Goal: Task Accomplishment & Management: Use online tool/utility

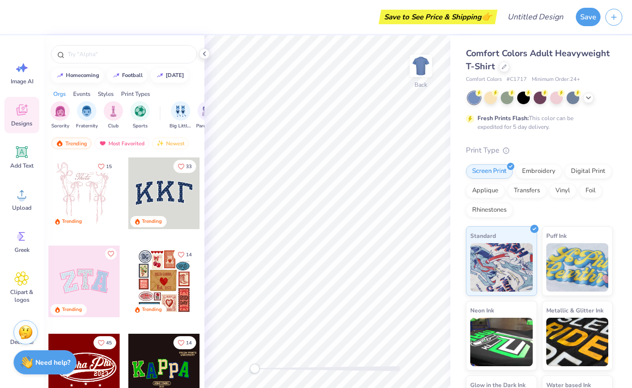
click at [499, 71] on div "Comfort Colors Adult Heavyweight T-Shirt" at bounding box center [539, 60] width 147 height 26
click at [504, 67] on icon at bounding box center [504, 65] width 5 height 5
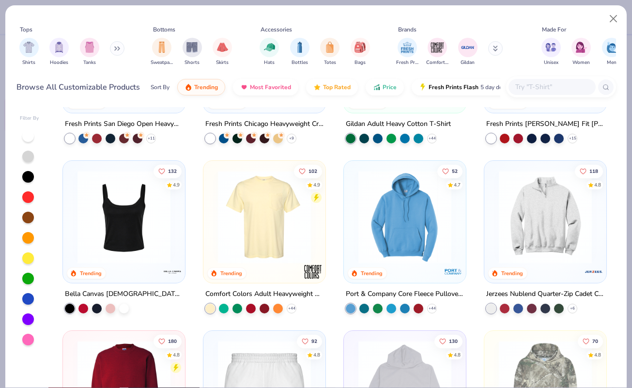
scroll to position [462, 0]
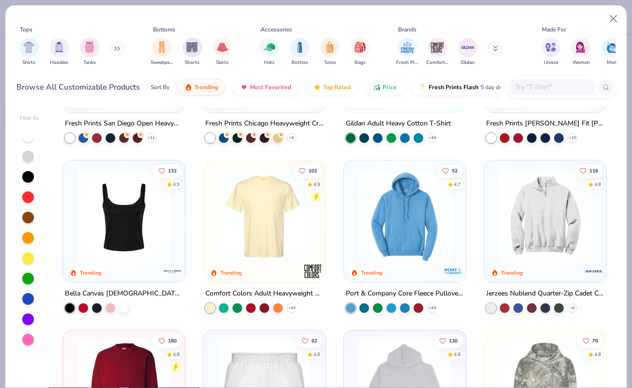
click at [142, 222] on img at bounding box center [124, 216] width 103 height 93
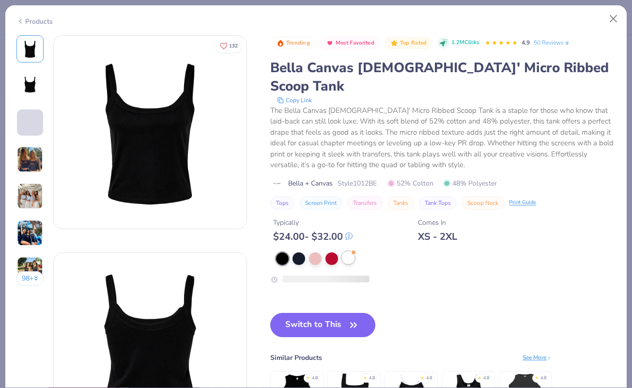
click at [349, 251] on div at bounding box center [348, 257] width 13 height 13
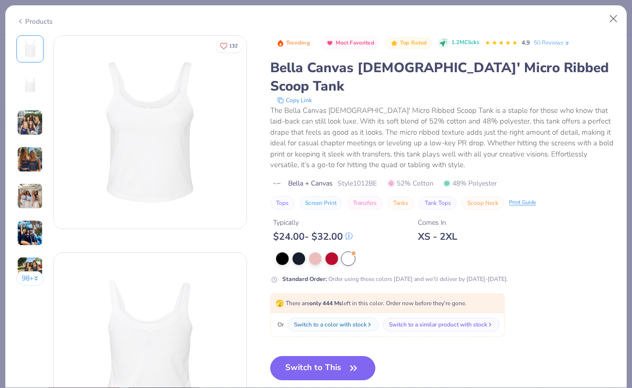
click at [610, 4] on div "Products 98 + 132 DU Delta Gamma, [GEOGRAPHIC_DATA] KU Kappa Kappa Gamma, [US_S…" at bounding box center [316, 194] width 632 height 388
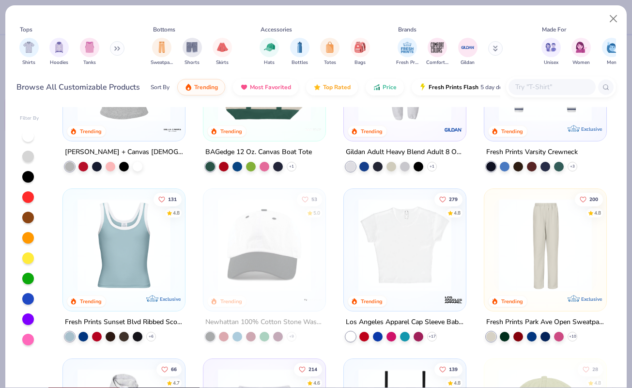
scroll to position [1118, 0]
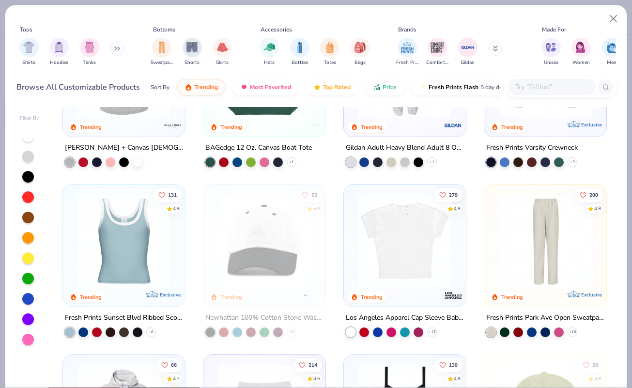
click at [88, 268] on img at bounding box center [124, 240] width 103 height 93
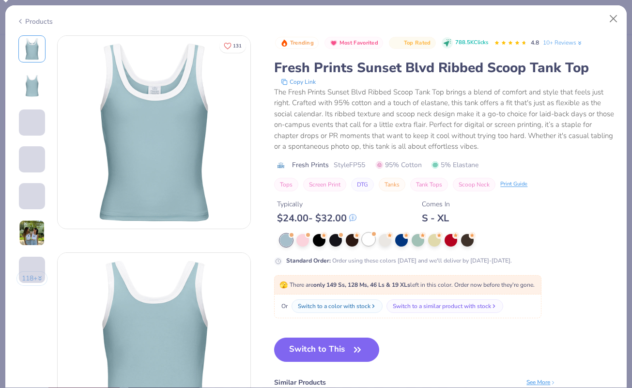
click at [370, 236] on div at bounding box center [368, 239] width 13 height 13
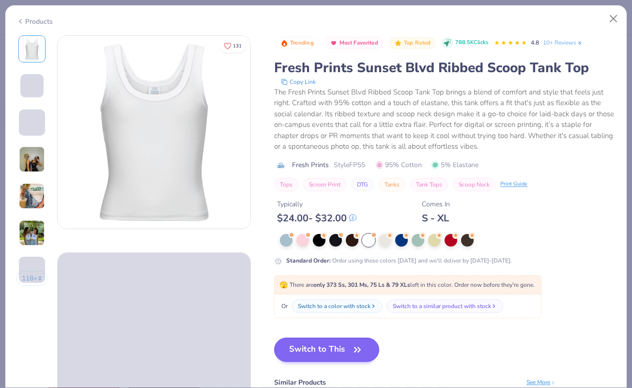
click at [341, 343] on button "Switch to This" at bounding box center [326, 350] width 105 height 24
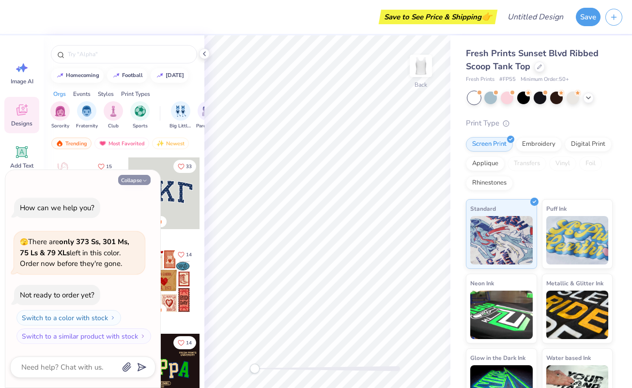
click at [137, 176] on button "Collapse" at bounding box center [134, 180] width 32 height 10
type textarea "x"
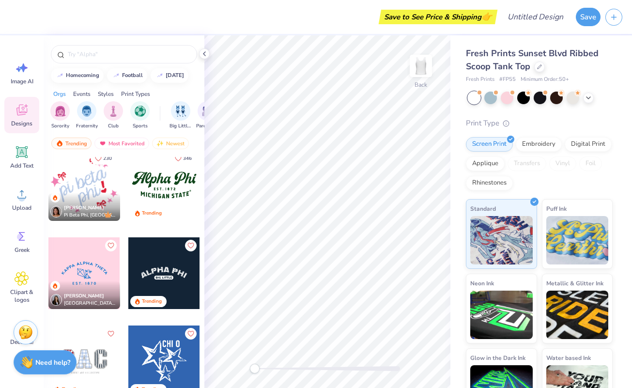
scroll to position [3712, 0]
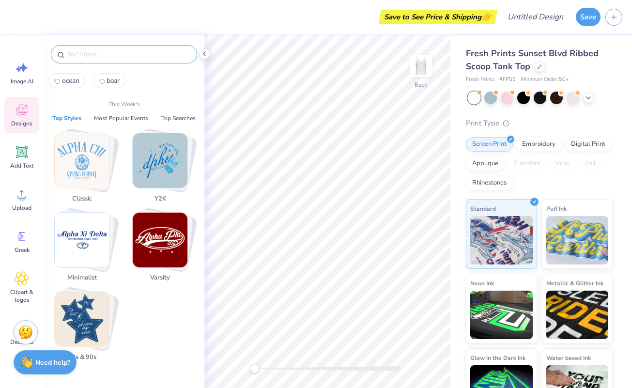
click at [149, 53] on input "text" at bounding box center [129, 54] width 124 height 10
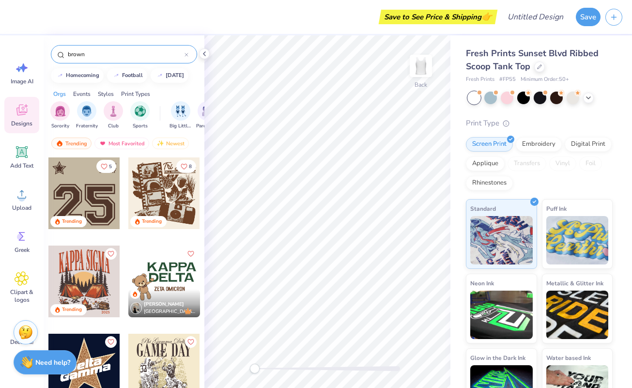
scroll to position [0, 0]
type input "brown"
click at [175, 217] on div "Trending" at bounding box center [164, 222] width 72 height 13
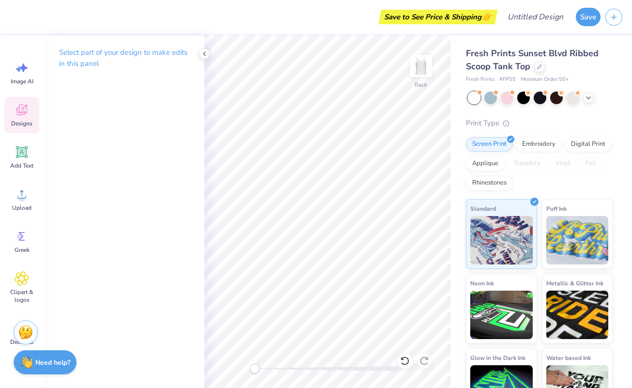
click at [20, 108] on icon at bounding box center [22, 110] width 15 height 15
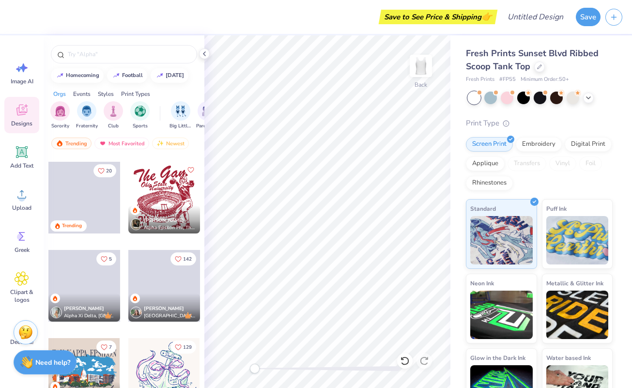
scroll to position [5218, 0]
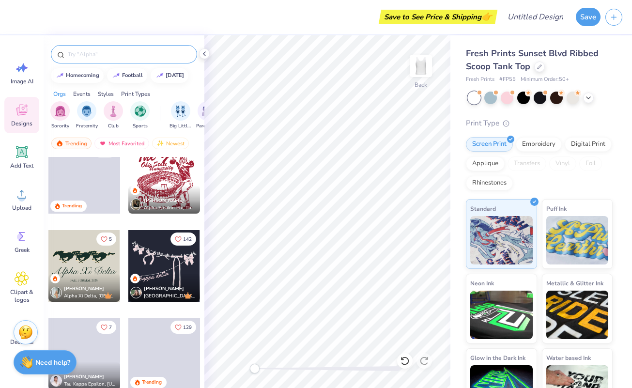
click at [125, 52] on input "text" at bounding box center [129, 54] width 124 height 10
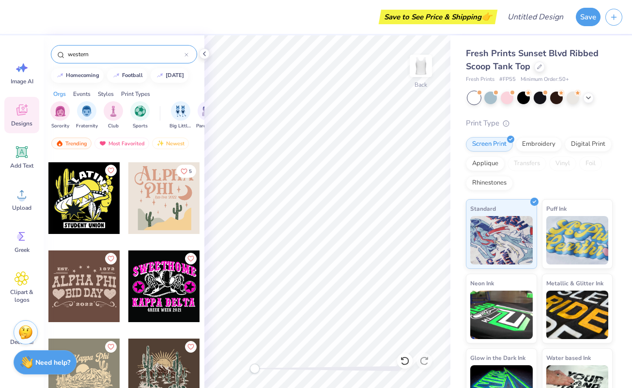
scroll to position [345, 0]
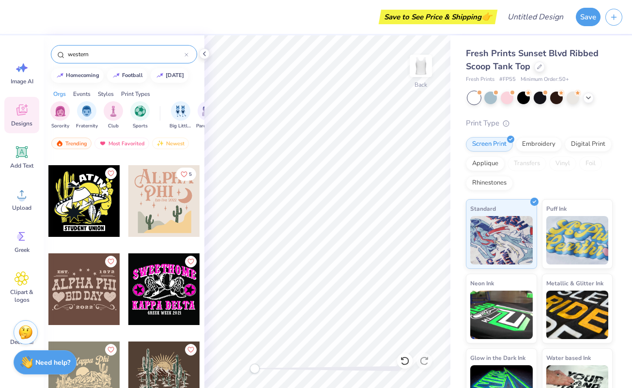
type input "western"
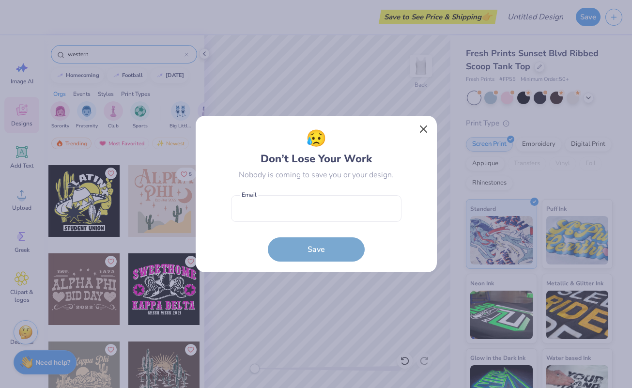
click at [422, 129] on button "Close" at bounding box center [423, 129] width 18 height 18
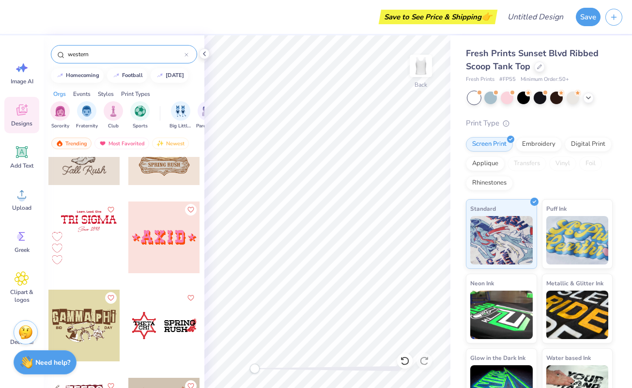
scroll to position [746, 0]
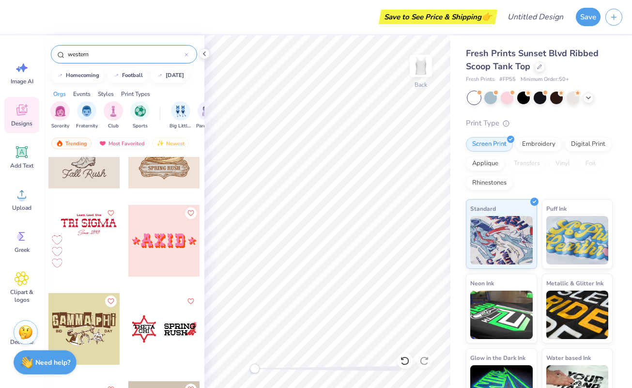
click at [104, 242] on div at bounding box center [84, 241] width 72 height 72
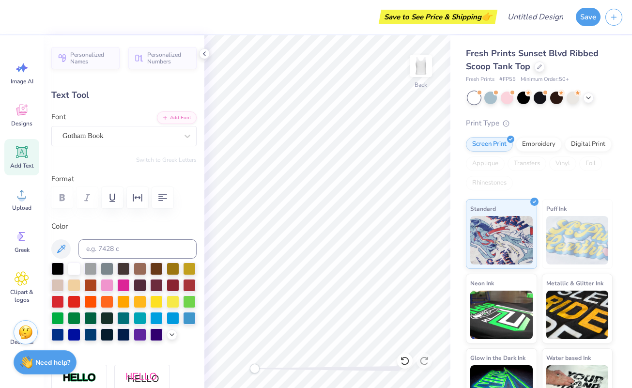
scroll to position [0, 0]
type textarea "L"
type input "5.83"
type input "0.91"
type input "1.36"
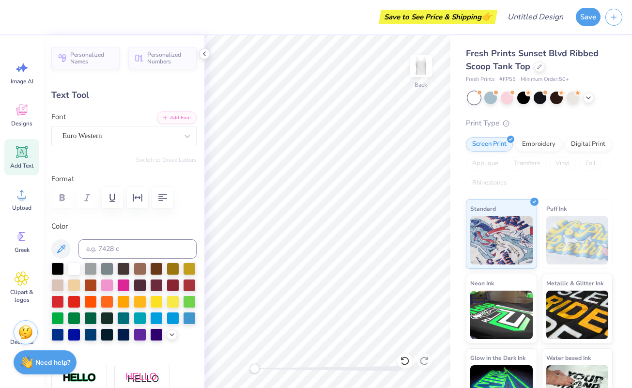
type textarea "T"
type textarea "Hitched a little"
type input "2.24"
type input "0.56"
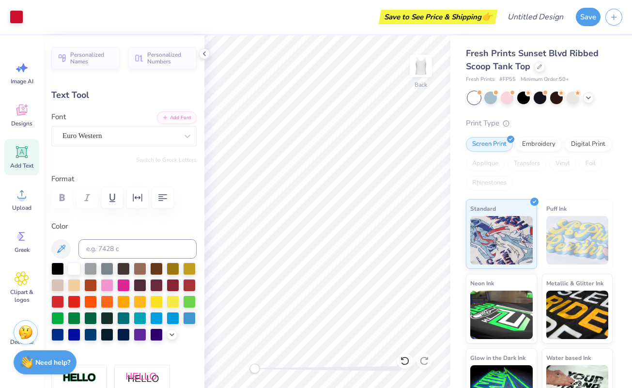
type input "2.55"
type input "8.93"
type input "0.83"
type input "1.48"
type input "2.24"
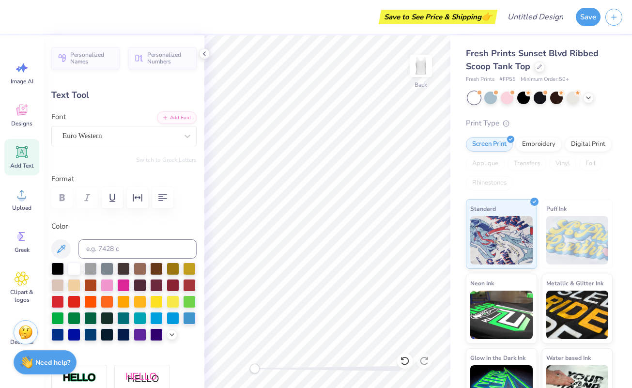
type input "0.56"
type input "4.62"
type input "8.93"
type input "0.83"
type input "3.28"
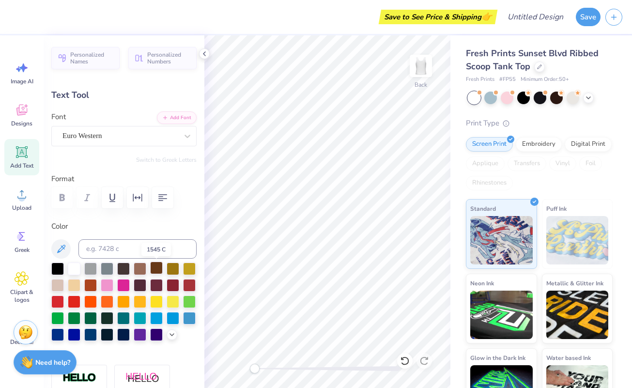
click at [153, 271] on div at bounding box center [156, 268] width 13 height 13
click at [119, 271] on div at bounding box center [123, 268] width 13 height 13
click at [153, 269] on div at bounding box center [156, 268] width 13 height 13
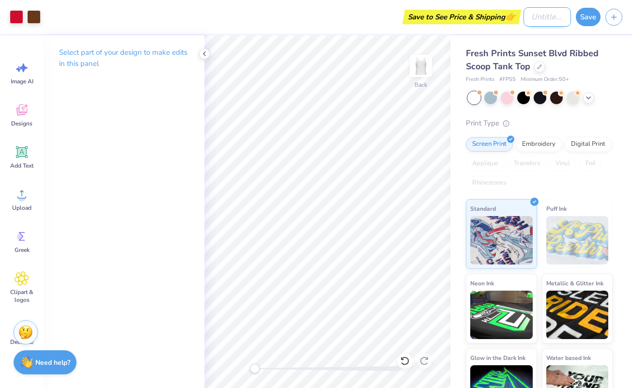
click at [538, 19] on input "Design Title" at bounding box center [547, 16] width 47 height 19
type input "Little"
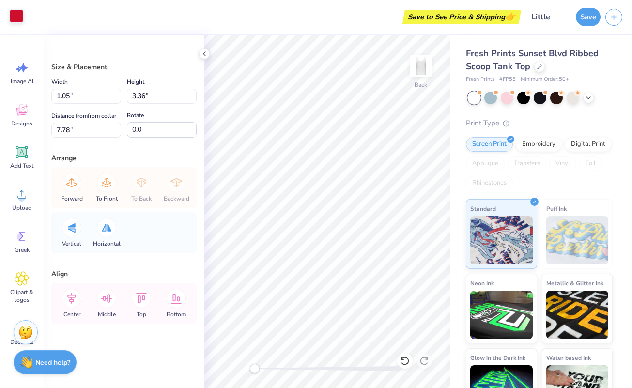
click at [17, 19] on div at bounding box center [17, 16] width 14 height 14
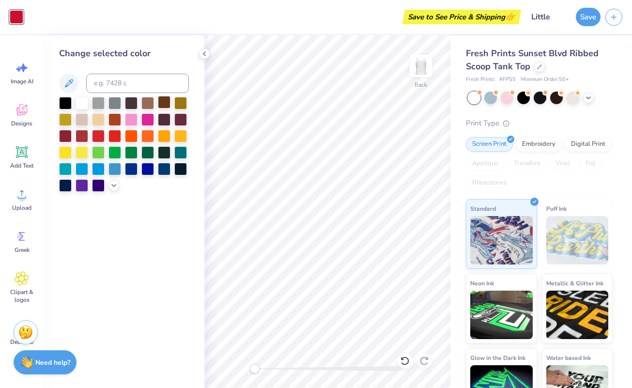
click at [165, 103] on div at bounding box center [164, 102] width 13 height 13
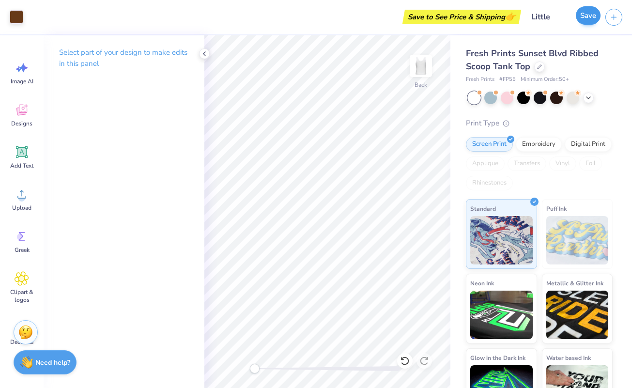
click at [593, 16] on button "Save" at bounding box center [588, 15] width 25 height 18
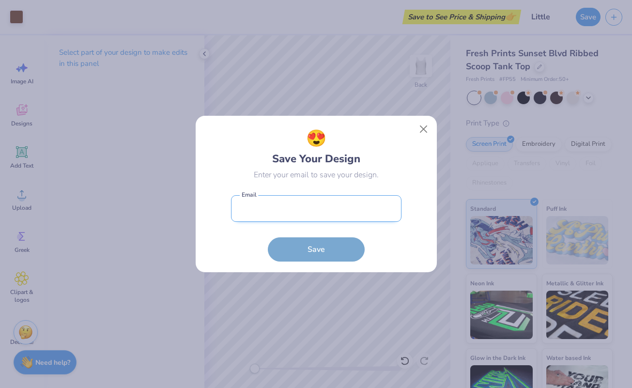
click at [312, 210] on input "email" at bounding box center [316, 208] width 171 height 27
type input "[EMAIL_ADDRESS][DOMAIN_NAME]"
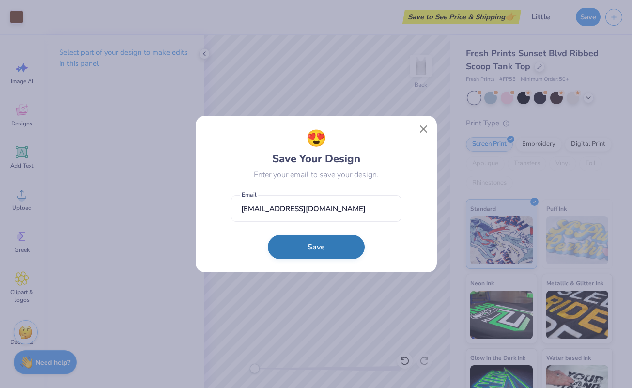
click at [322, 250] on button "Save" at bounding box center [316, 247] width 97 height 24
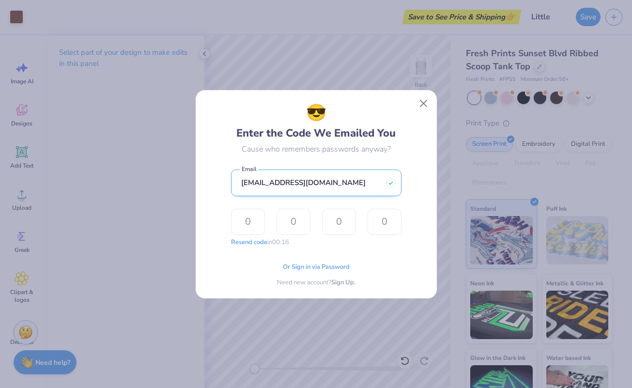
type input "1"
type input "4"
type input "3"
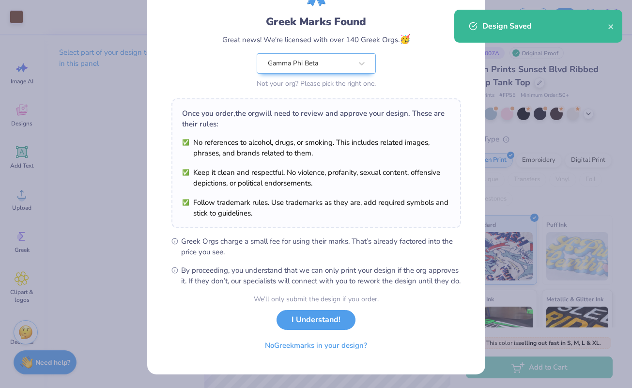
scroll to position [62, 0]
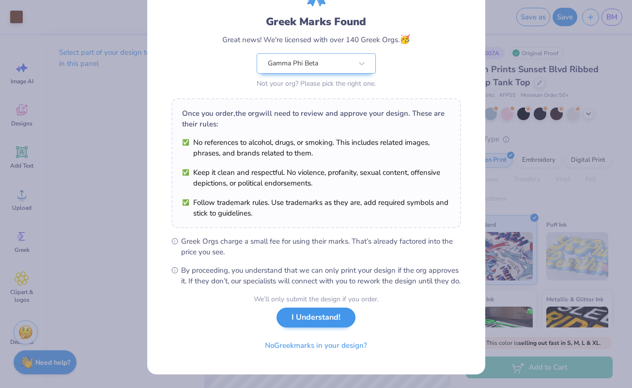
click at [321, 322] on button "I Understand!" at bounding box center [316, 318] width 79 height 20
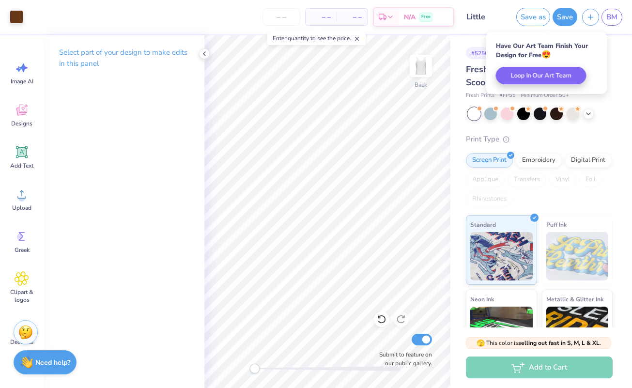
click at [332, 15] on div "– – Per Item" at bounding box center [321, 17] width 31 height 16
click at [287, 16] on input "number" at bounding box center [282, 16] width 38 height 17
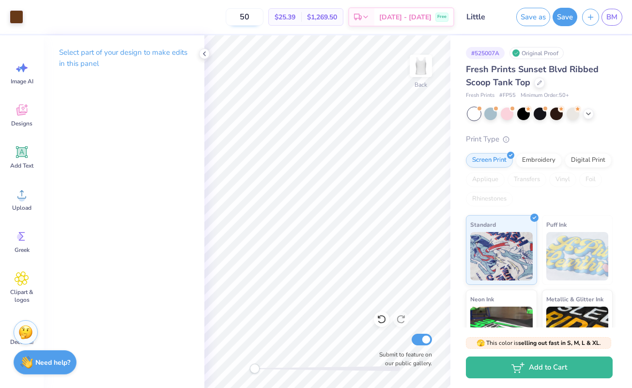
click at [264, 17] on input "50" at bounding box center [245, 16] width 38 height 17
type input "5"
type input "50"
click at [264, 20] on input "50" at bounding box center [245, 16] width 38 height 17
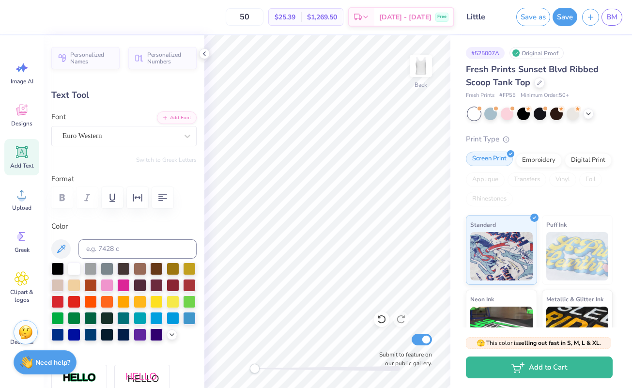
scroll to position [0, 1]
type textarea "Hitched a Big"
click at [452, 300] on div "# 525007A Original Proof Fresh Prints Sunset Blvd Ribbed Scoop Tank Top Fresh P…" at bounding box center [542, 234] width 182 height 399
type input "7.15"
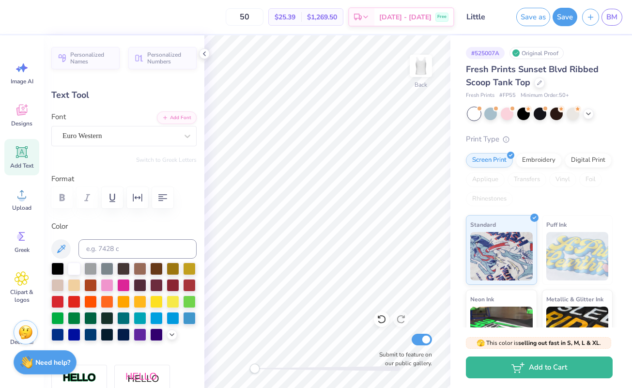
scroll to position [0, 3]
type textarea "Hitched a G-Little"
click at [374, 345] on div "Submit to feature on our public gallery." at bounding box center [403, 350] width 58 height 36
click at [204, 56] on icon at bounding box center [205, 54] width 8 height 8
